Goal: Book appointment/travel/reservation

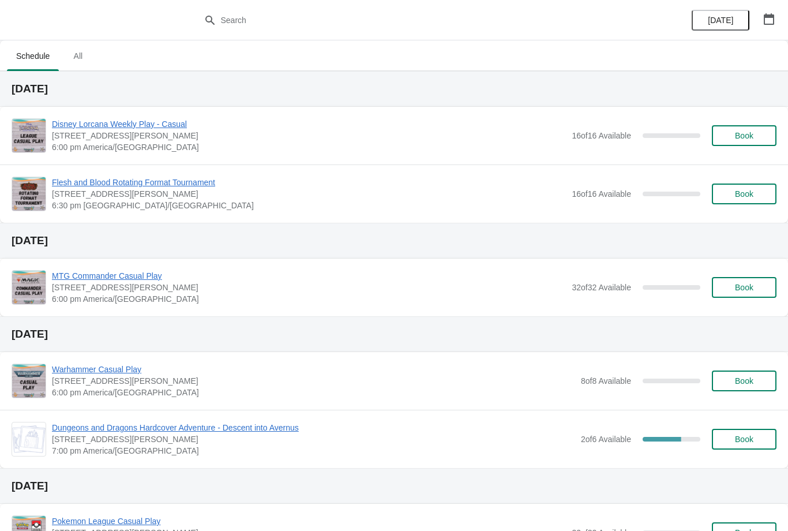
click at [751, 127] on button "Book" at bounding box center [744, 135] width 65 height 21
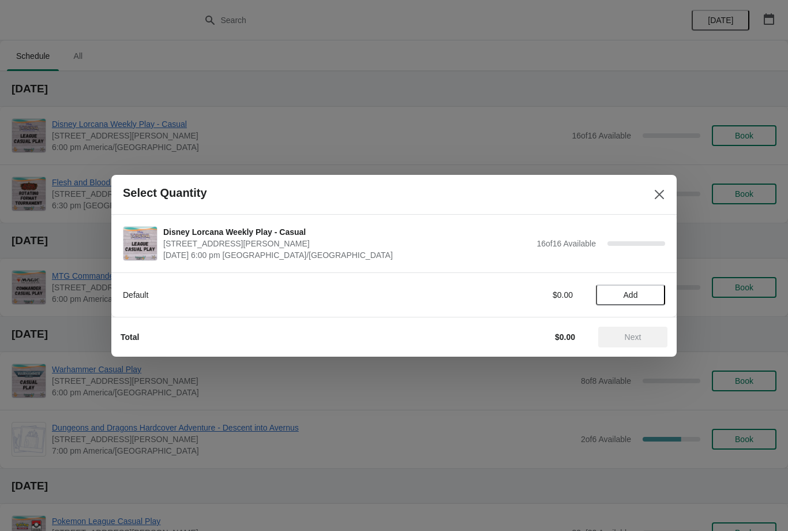
click at [648, 291] on span "Add" at bounding box center [630, 294] width 48 height 9
click at [650, 329] on button "Next" at bounding box center [632, 337] width 69 height 21
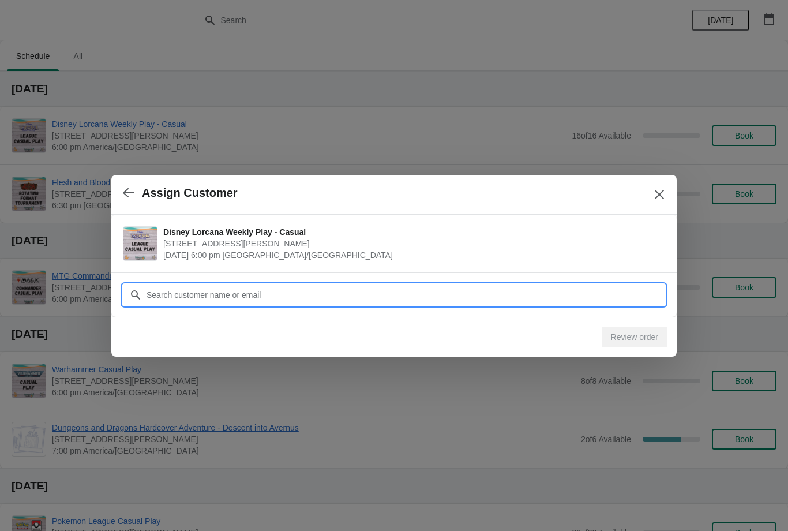
click at [595, 293] on input "Customer" at bounding box center [405, 294] width 519 height 21
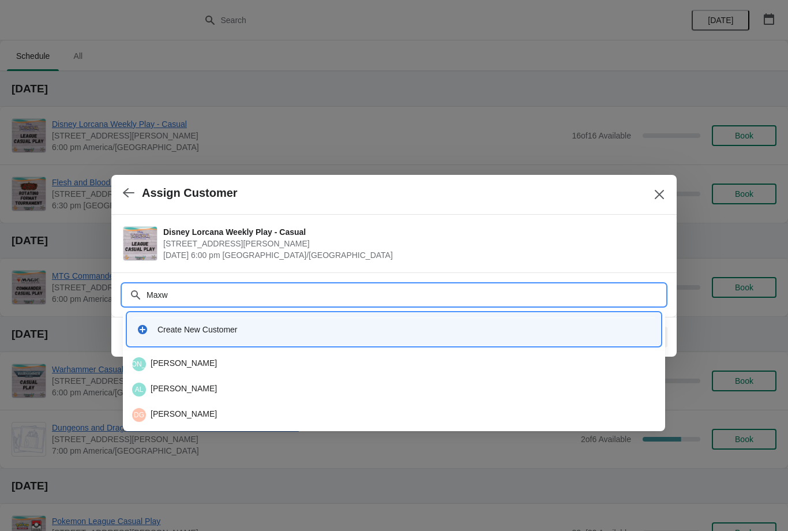
type input "Maxwe"
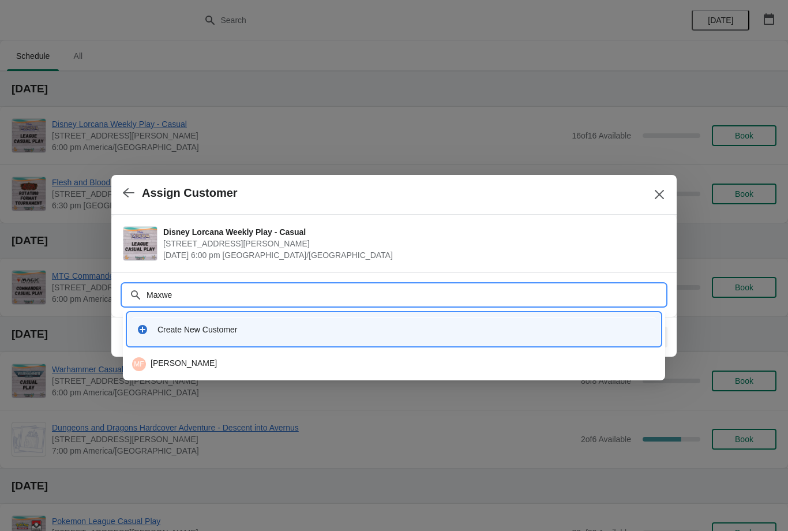
click at [406, 361] on div "MF Maxwell Fontanier" at bounding box center [394, 364] width 524 height 14
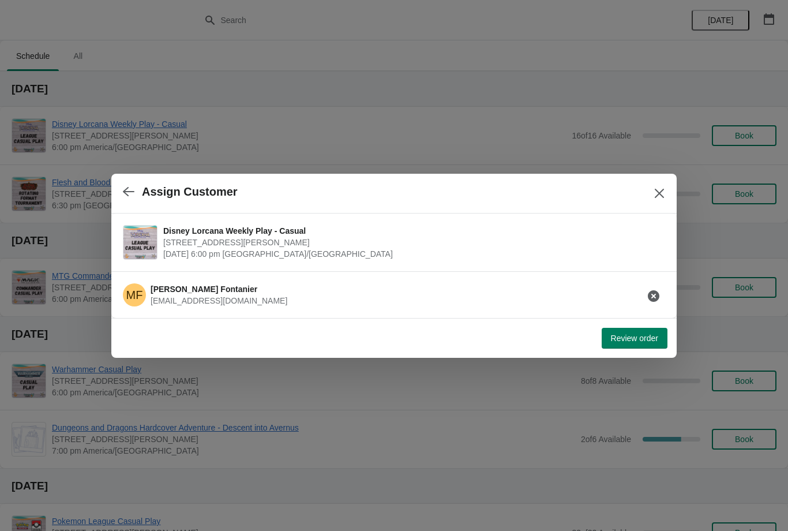
click at [636, 340] on span "Review order" at bounding box center [634, 337] width 47 height 9
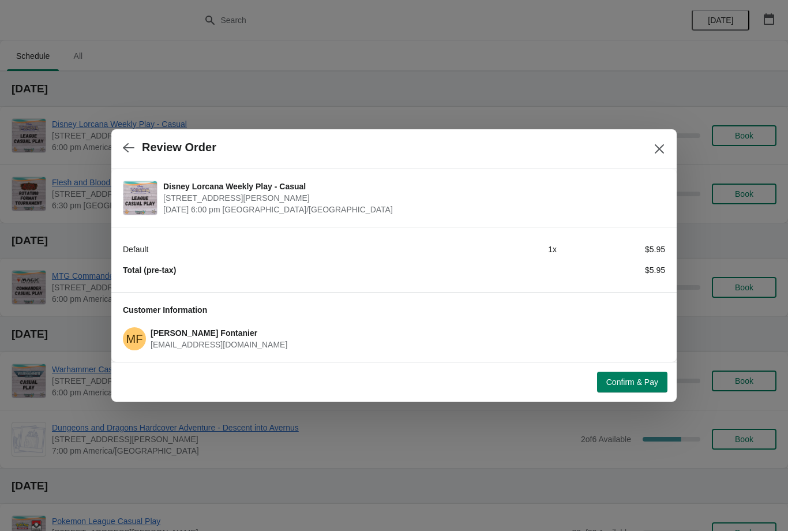
click at [650, 379] on span "Confirm & Pay" at bounding box center [632, 381] width 52 height 9
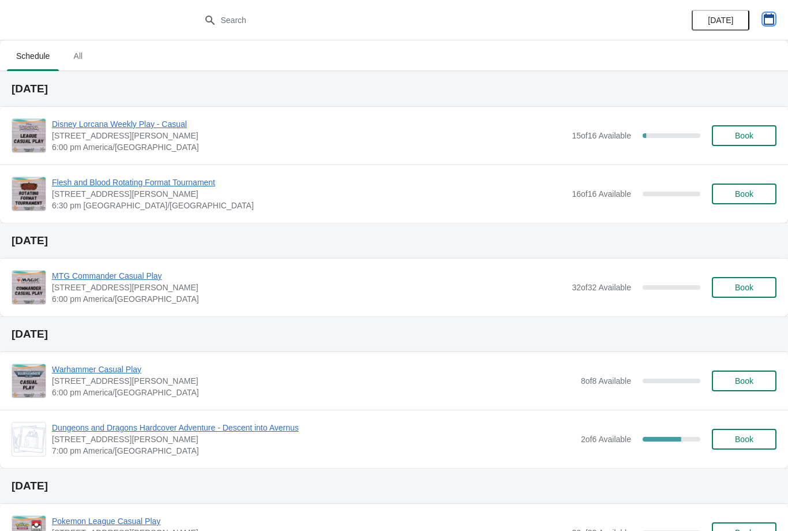
click at [766, 16] on icon "button" at bounding box center [769, 19] width 10 height 12
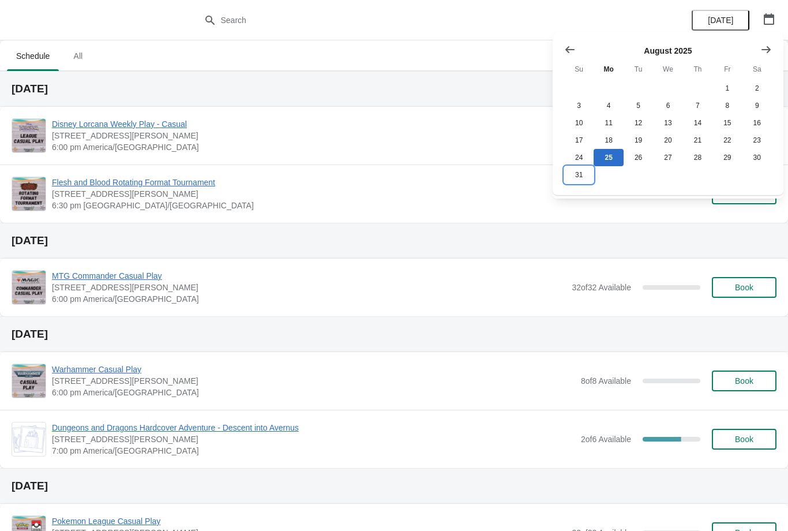
click at [582, 178] on button "31" at bounding box center [578, 174] width 29 height 17
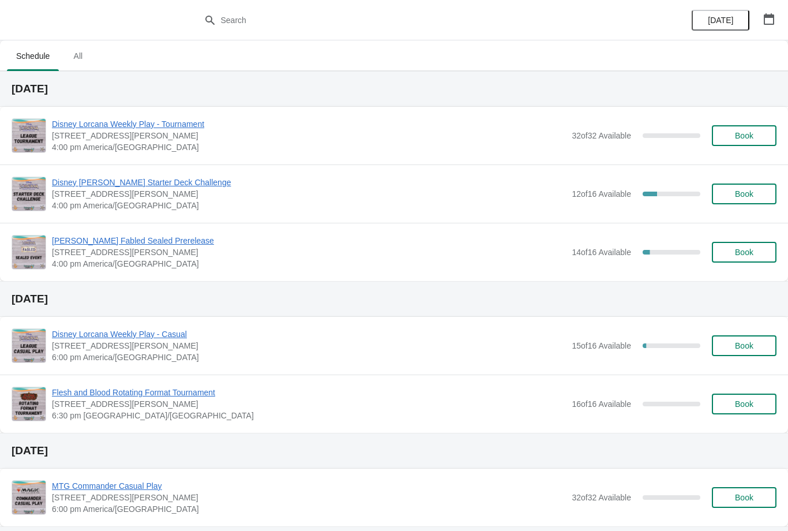
click at [745, 256] on span "Book" at bounding box center [744, 252] width 18 height 9
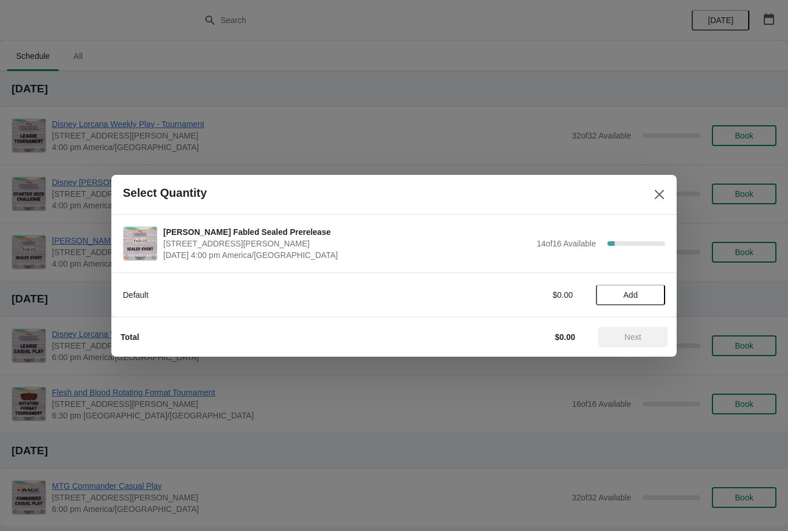
click at [660, 291] on button "Add" at bounding box center [630, 294] width 69 height 21
click at [656, 330] on button "Next" at bounding box center [632, 337] width 69 height 21
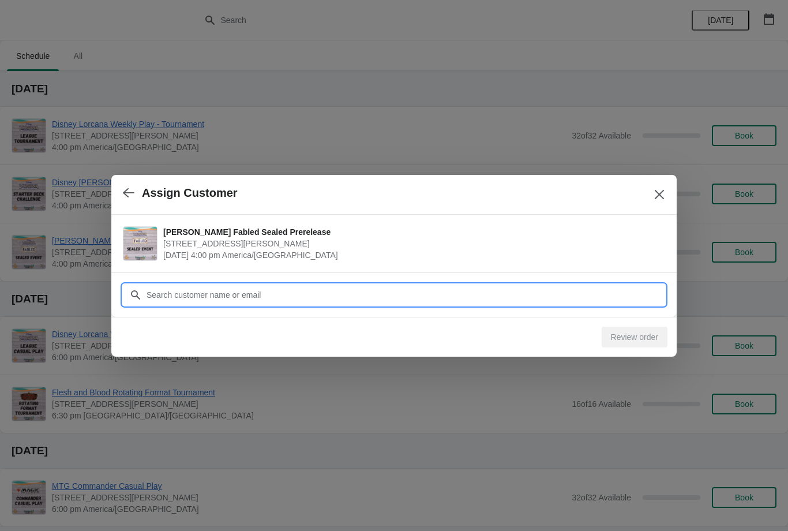
click at [622, 294] on input "Customer" at bounding box center [405, 294] width 519 height 21
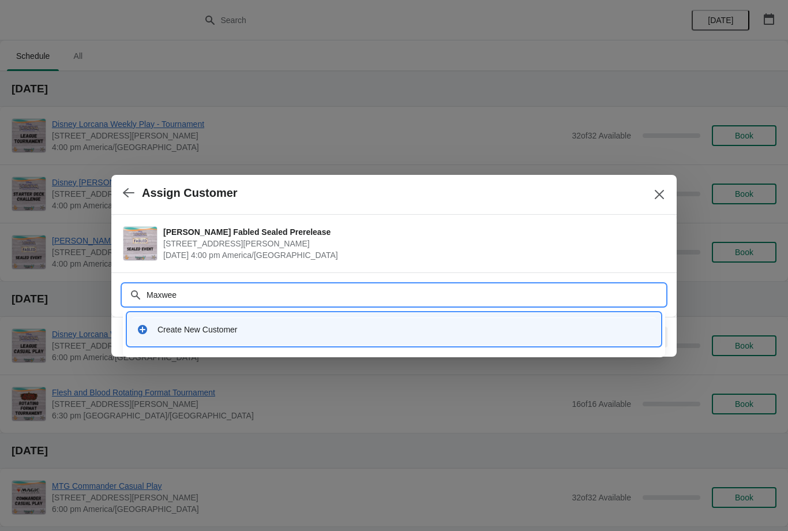
type input "Maxwe"
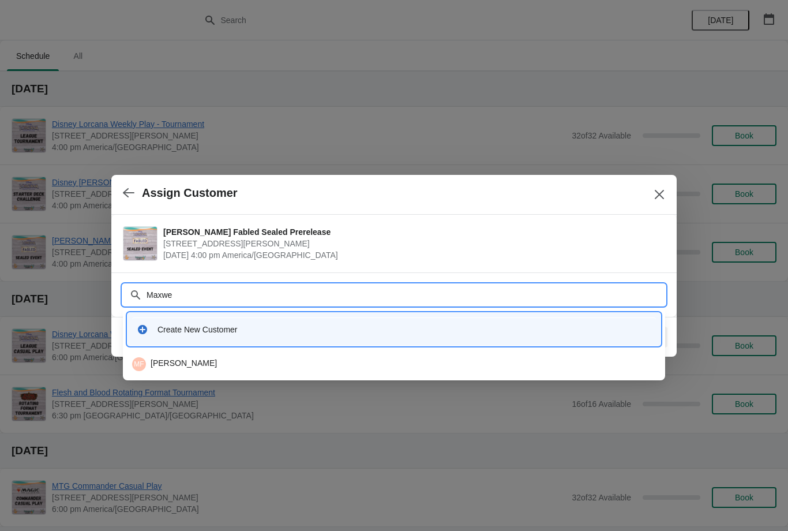
click at [383, 344] on div "Create New Customer" at bounding box center [394, 329] width 533 height 33
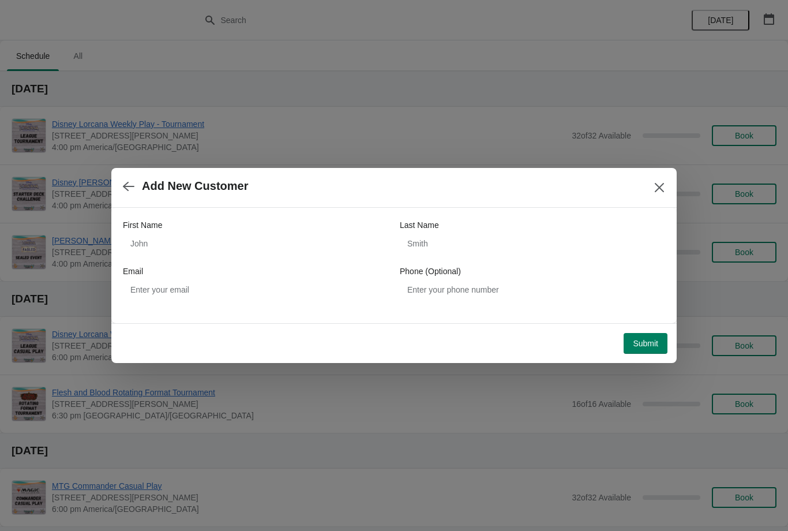
click at [135, 186] on button "button" at bounding box center [128, 186] width 21 height 23
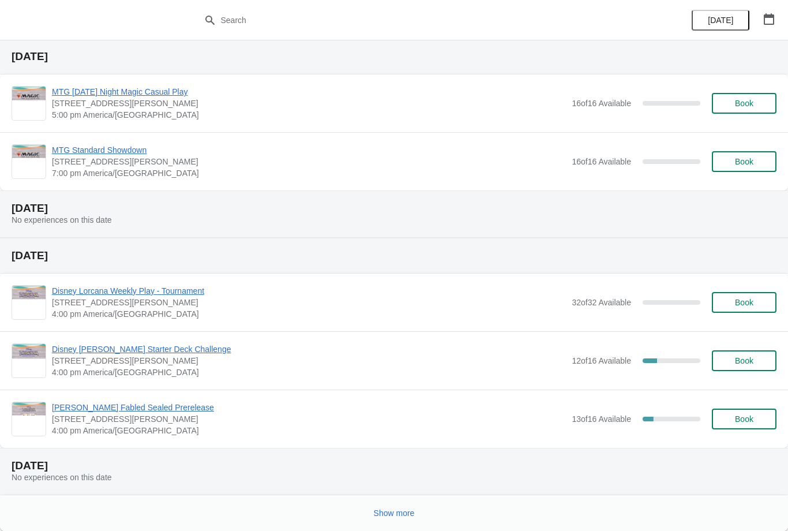
scroll to position [523, 0]
click at [159, 408] on span "[PERSON_NAME] Fabled Sealed Prerelease" at bounding box center [309, 408] width 514 height 12
